Goal: Ask a question

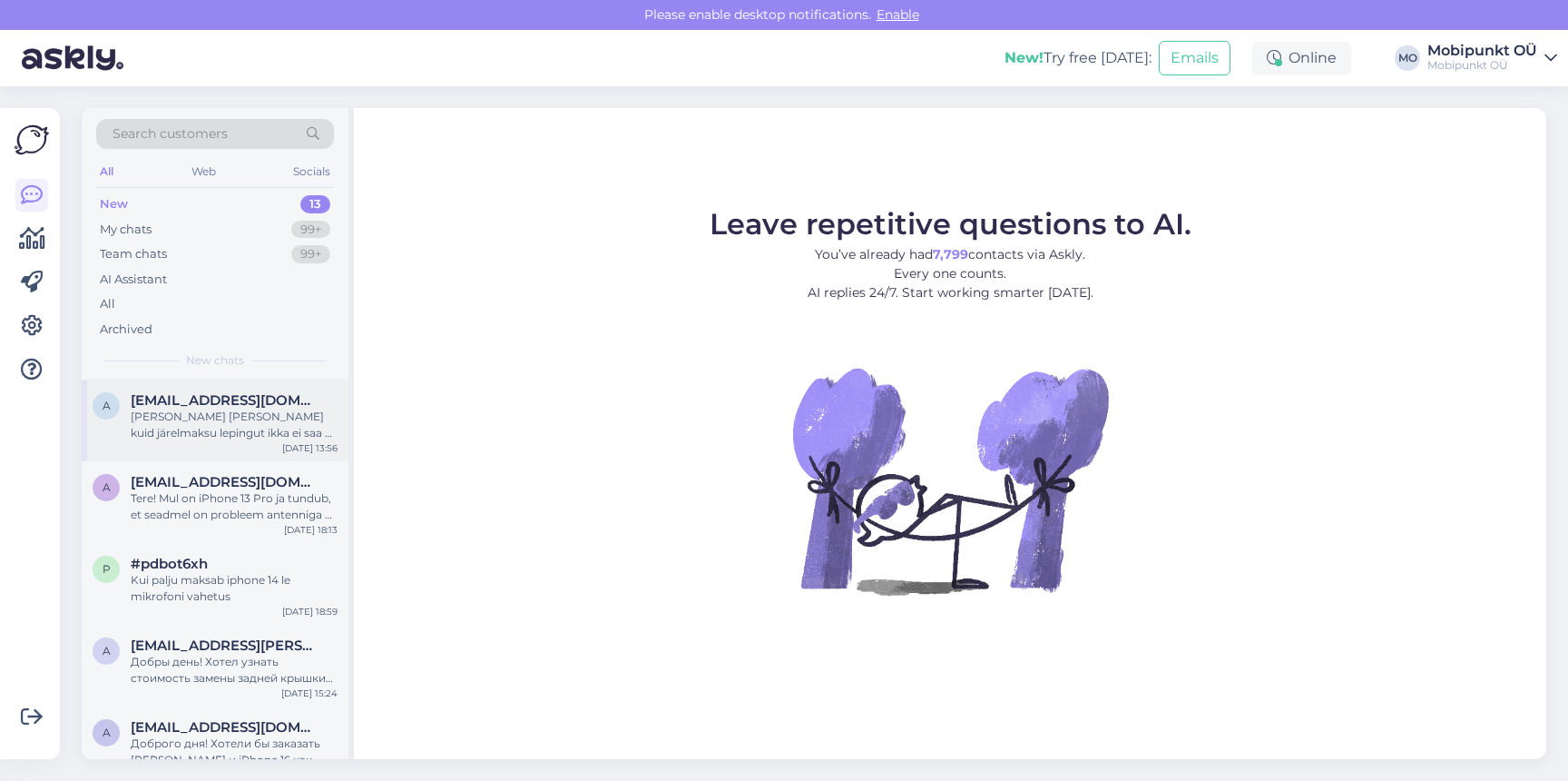
click at [260, 407] on span "[EMAIL_ADDRESS][DOMAIN_NAME]" at bounding box center [225, 400] width 189 height 17
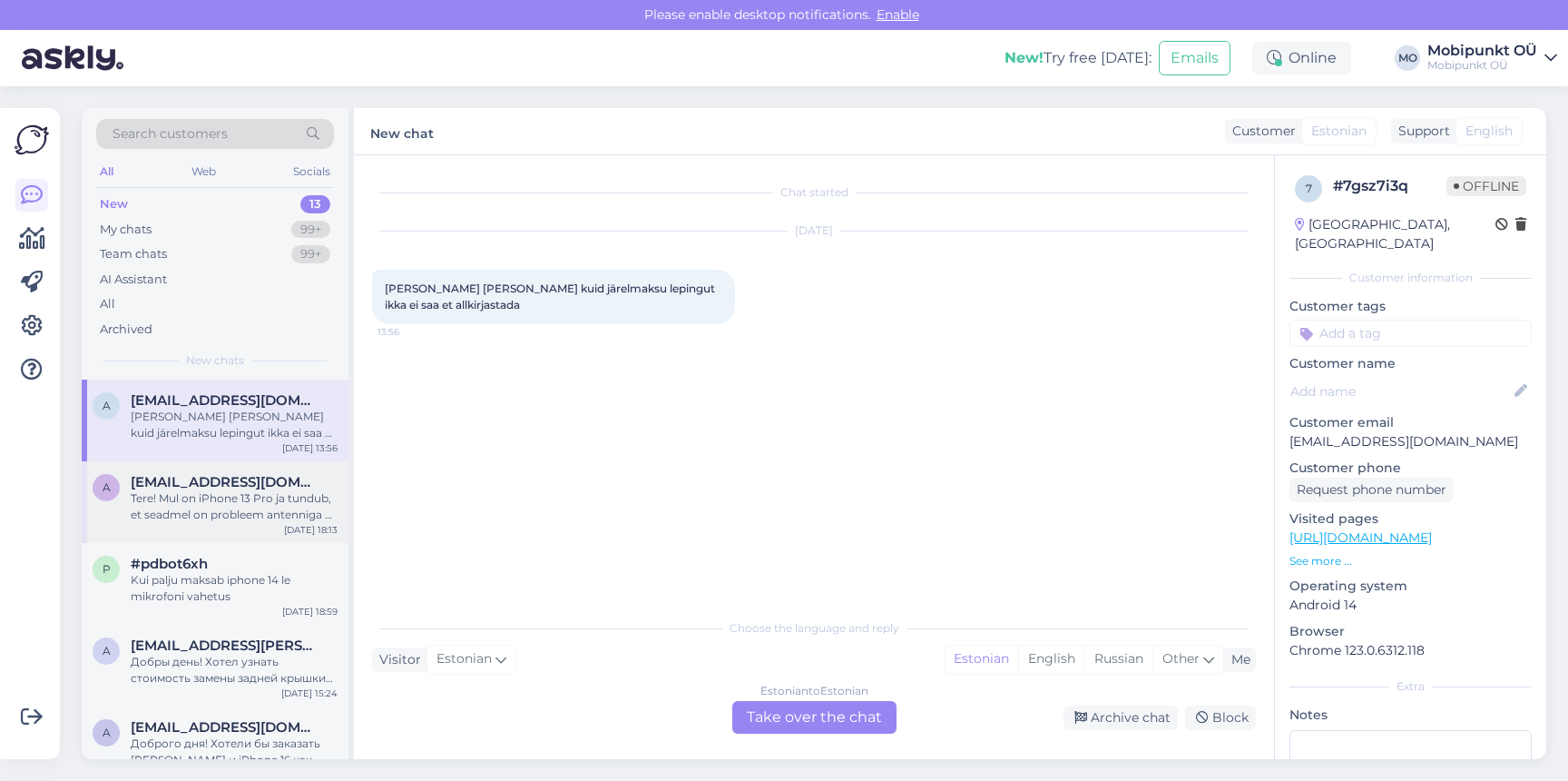
click at [269, 475] on span "[EMAIL_ADDRESS][DOMAIN_NAME]" at bounding box center [225, 482] width 189 height 17
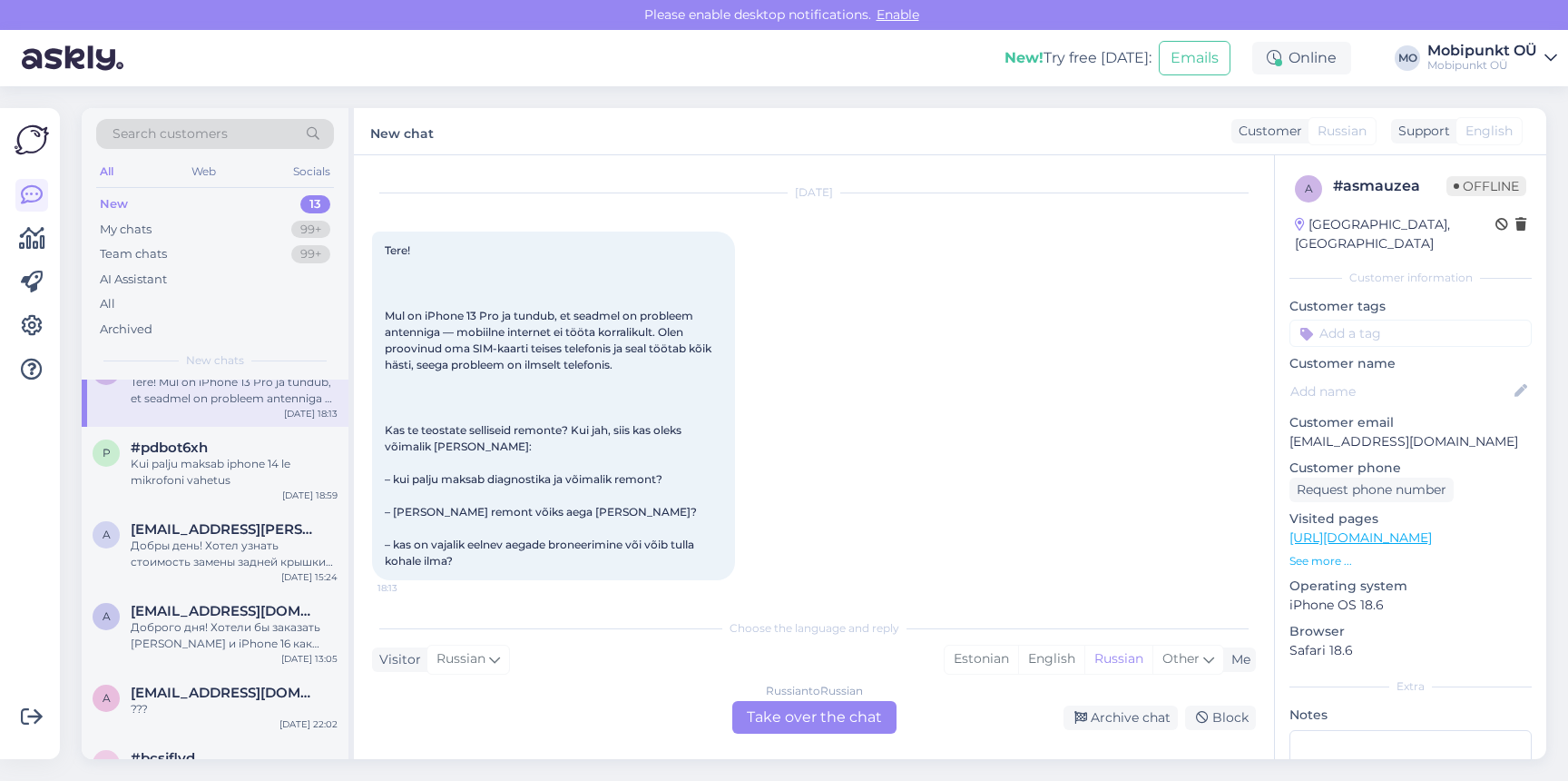
scroll to position [127, 0]
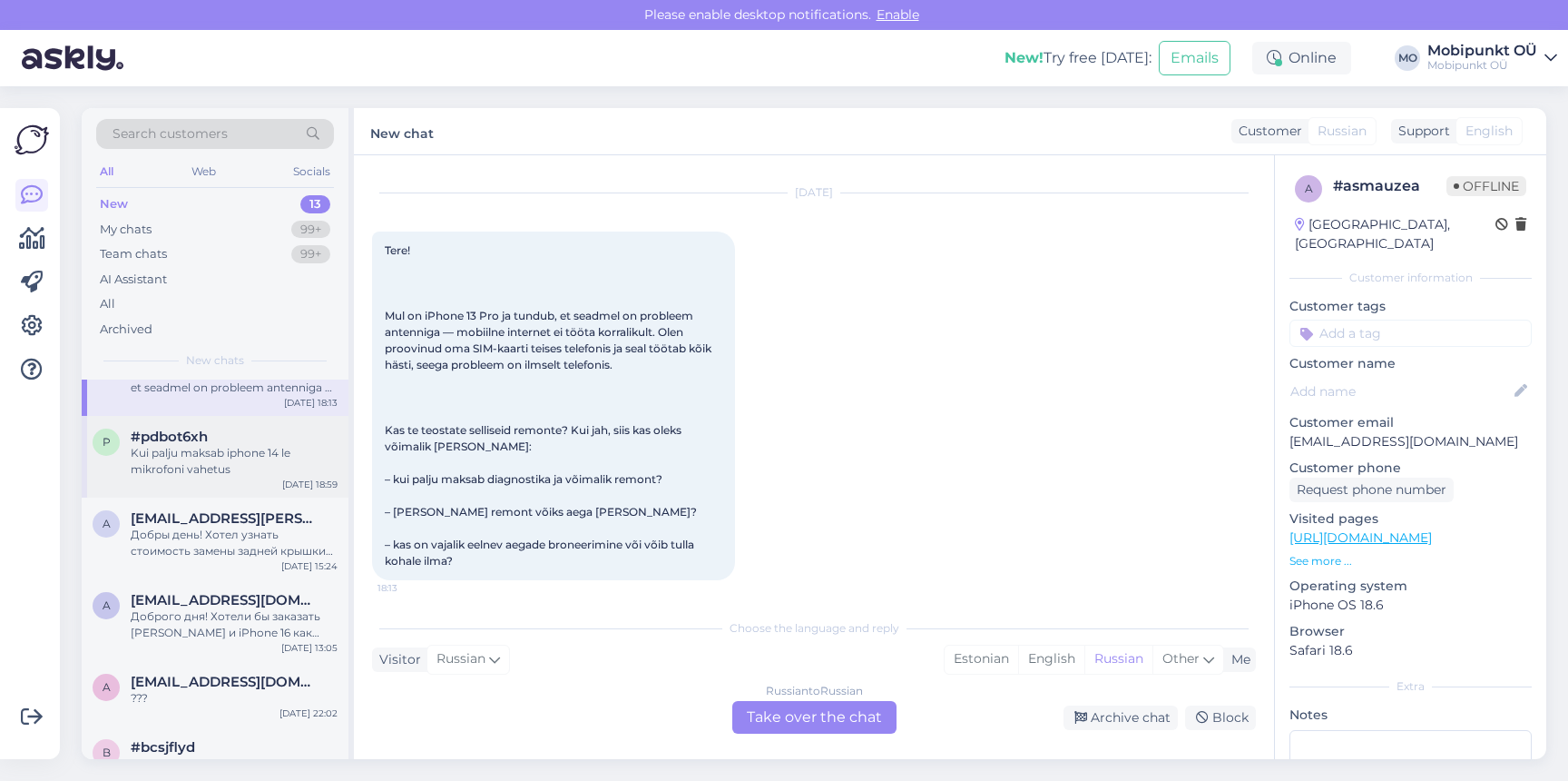
click at [269, 474] on div "Kui palju maksab iphone 14 le mikrofoni vahetus" at bounding box center [234, 462] width 207 height 33
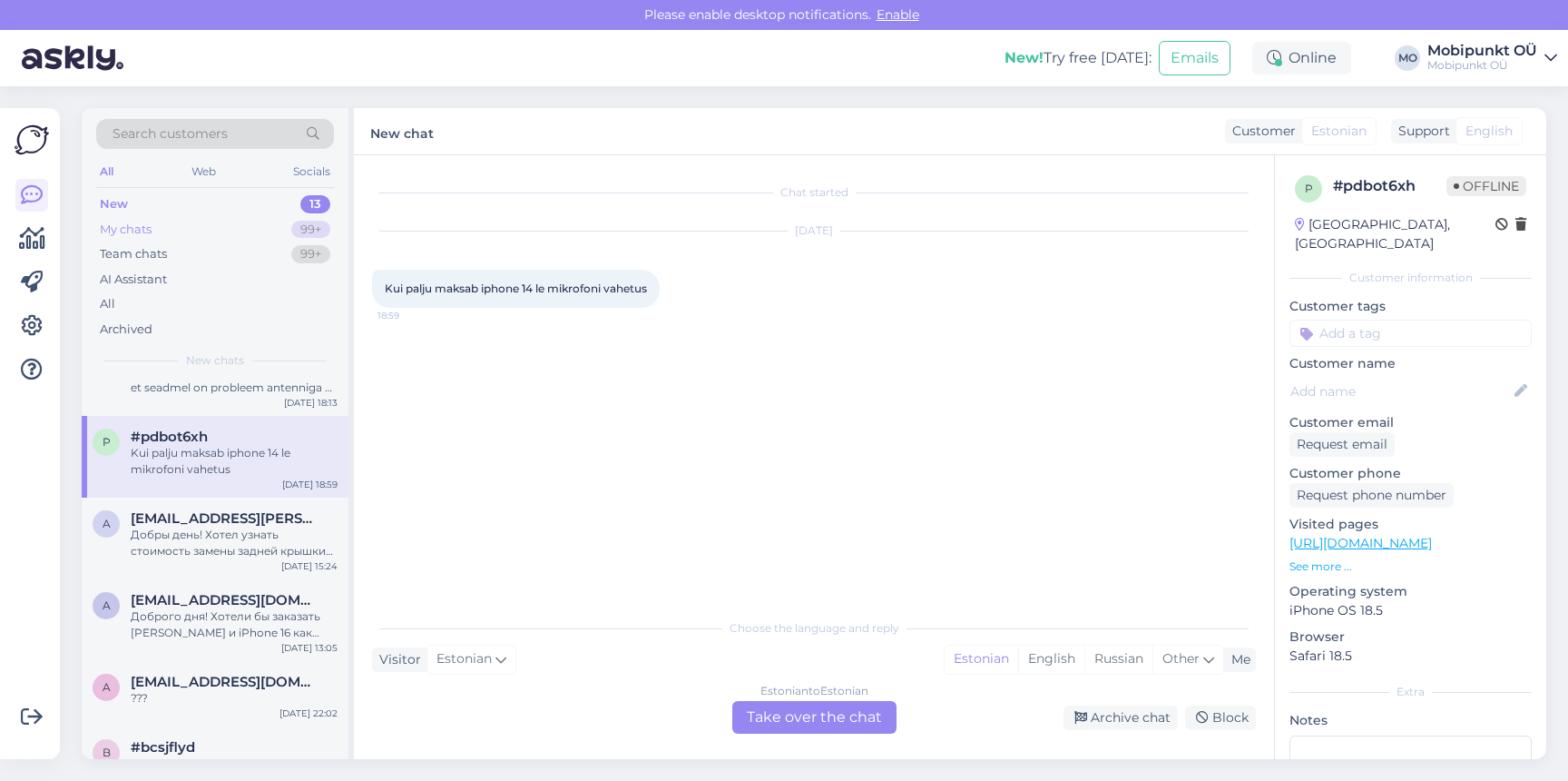
click at [254, 231] on div "My chats 99+" at bounding box center [215, 229] width 238 height 26
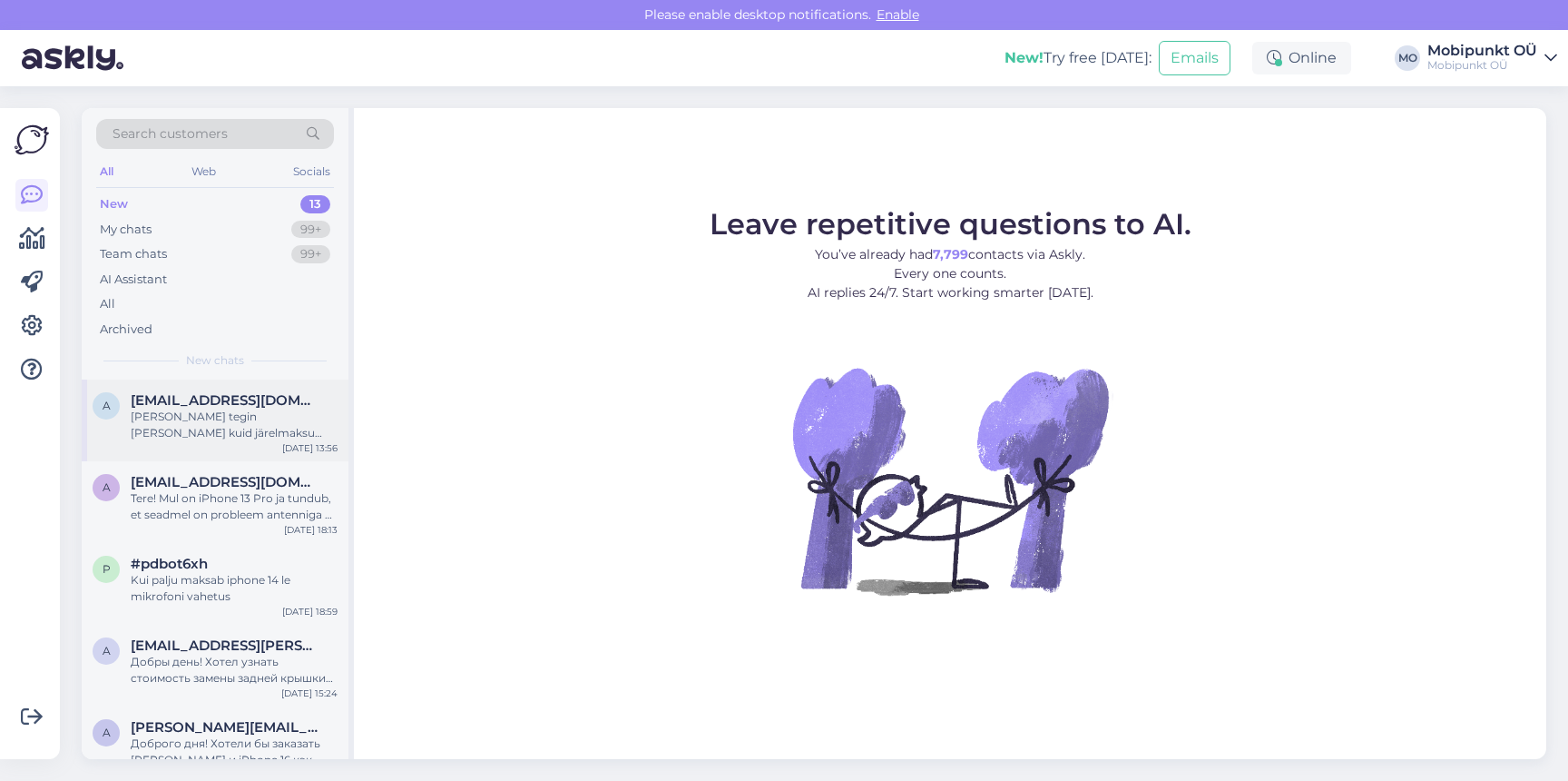
click at [235, 413] on div "[PERSON_NAME] tegin [PERSON_NAME] kuid järelmaksu lepingut ikka ei saa et allki…" at bounding box center [234, 425] width 207 height 33
